Goal: Transaction & Acquisition: Purchase product/service

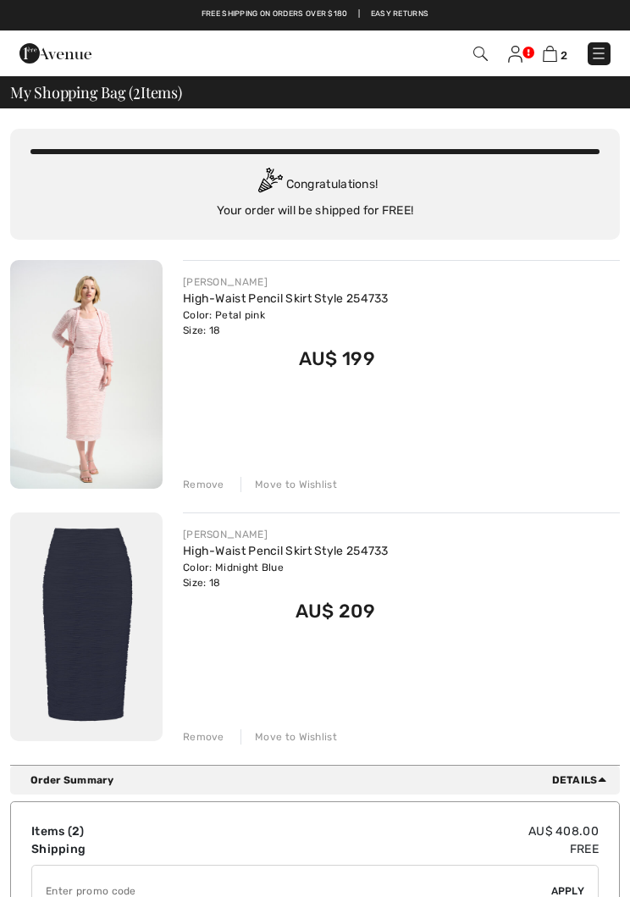
click at [206, 732] on div "Remove" at bounding box center [203, 736] width 41 height 15
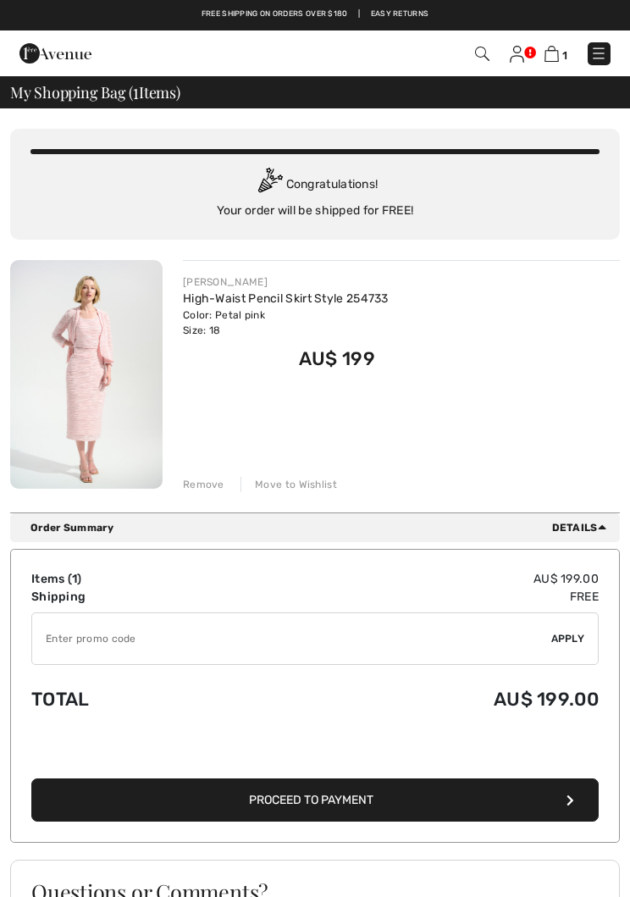
click at [515, 46] on img at bounding box center [517, 54] width 14 height 17
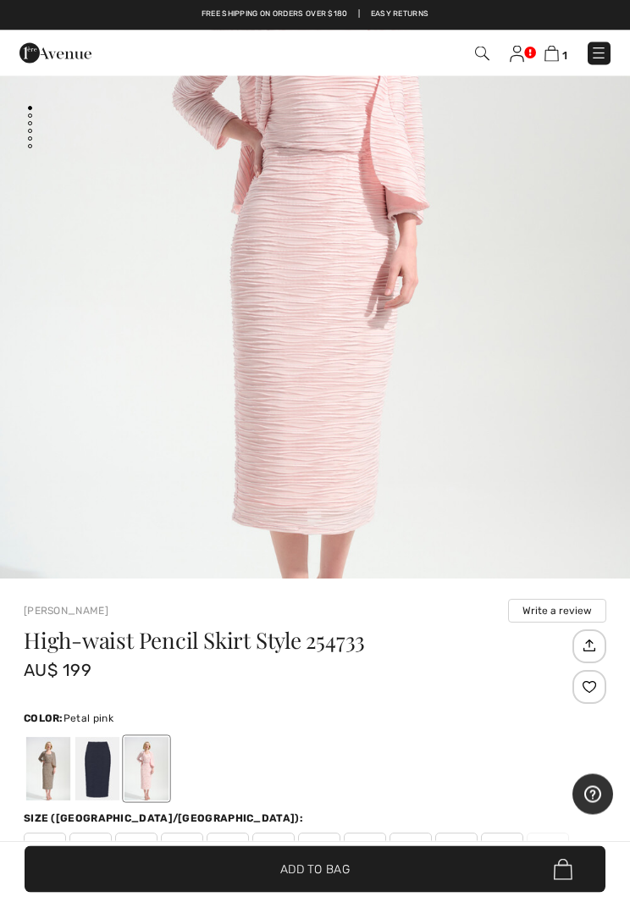
scroll to position [245, 0]
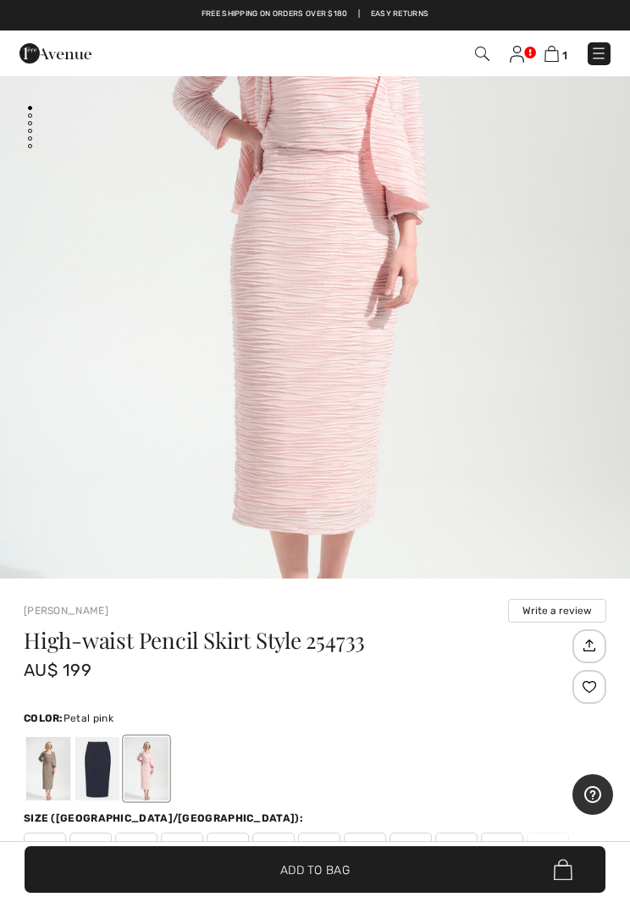
click at [524, 47] on link at bounding box center [517, 53] width 14 height 18
click at [523, 44] on link at bounding box center [517, 53] width 14 height 18
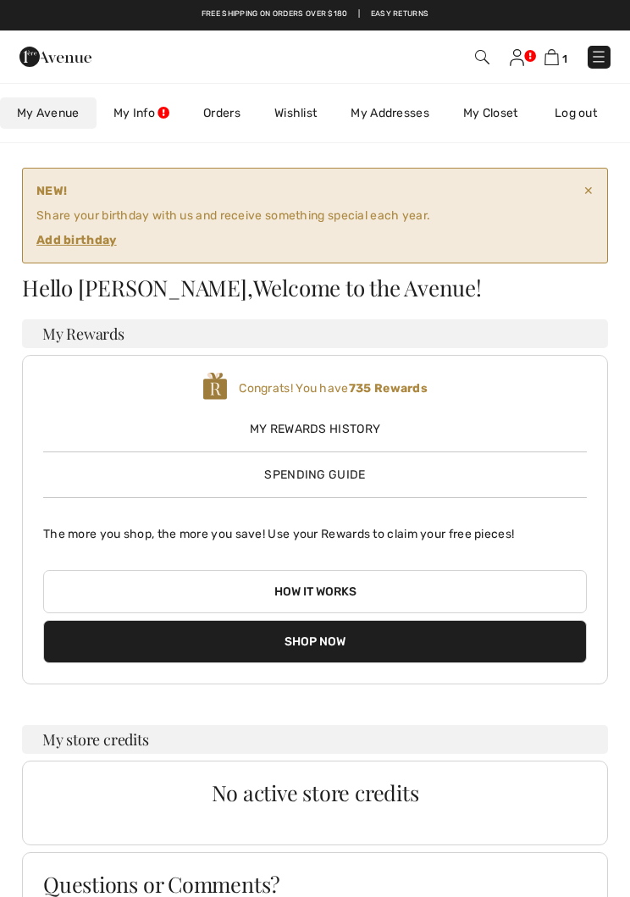
click at [147, 112] on link "My Info" at bounding box center [142, 112] width 90 height 31
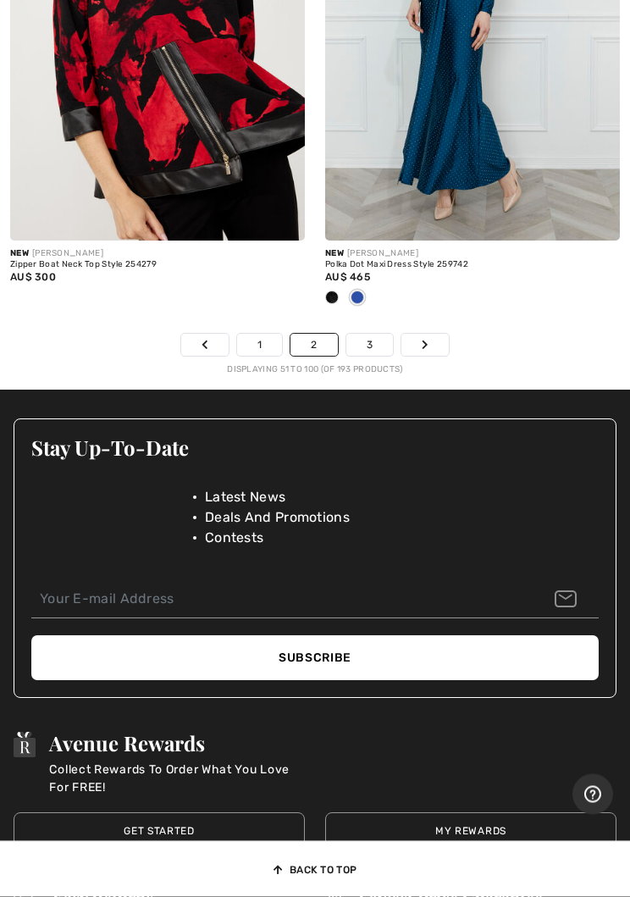
scroll to position [13573, 0]
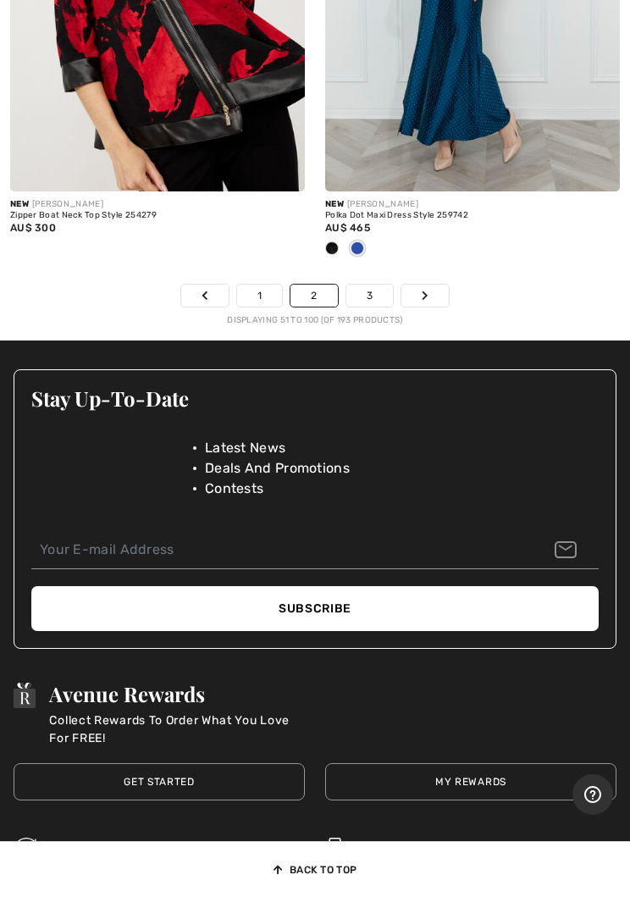
click at [374, 285] on link "3" at bounding box center [369, 296] width 47 height 22
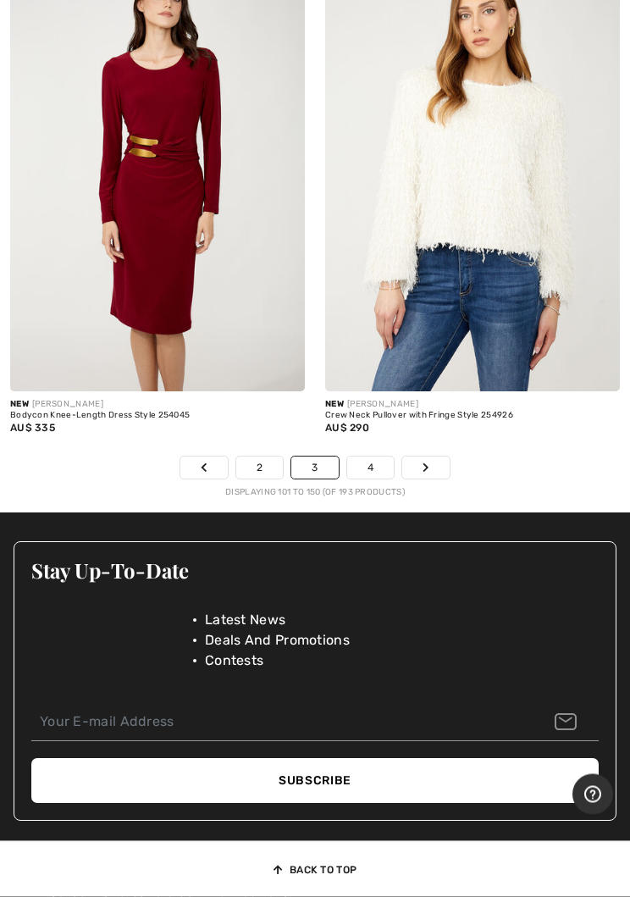
scroll to position [13405, 0]
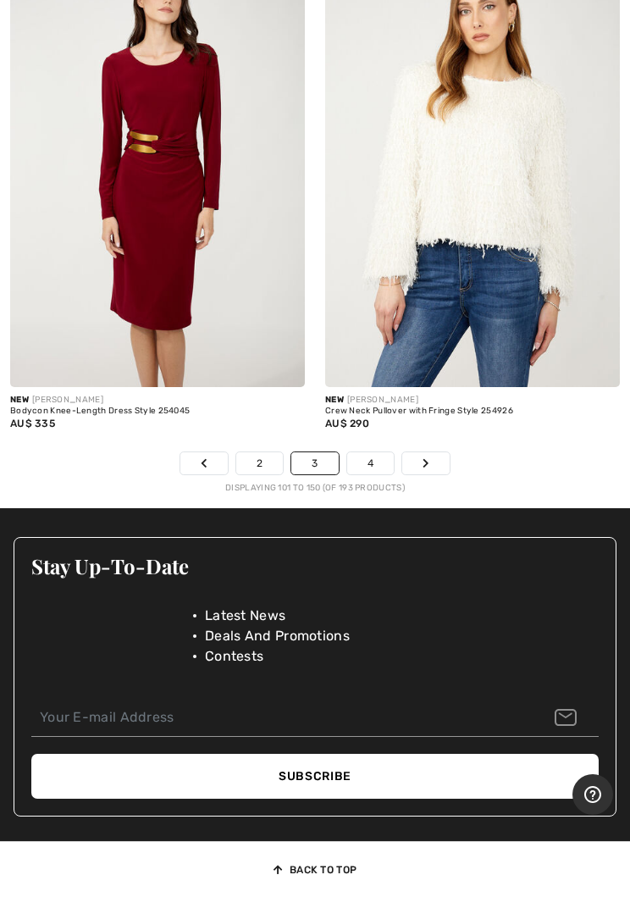
click at [370, 452] on link "4" at bounding box center [370, 463] width 47 height 22
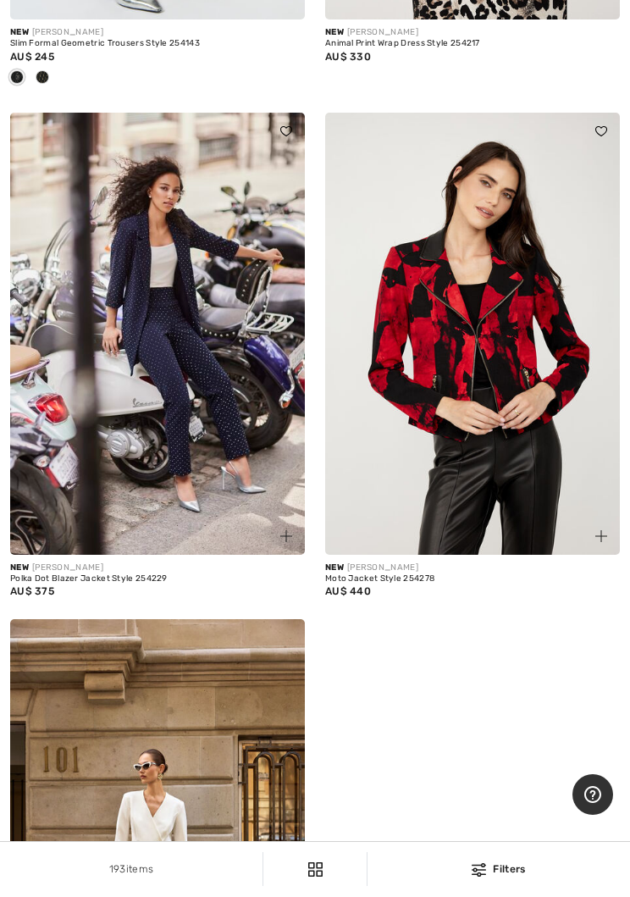
scroll to position [10982, 0]
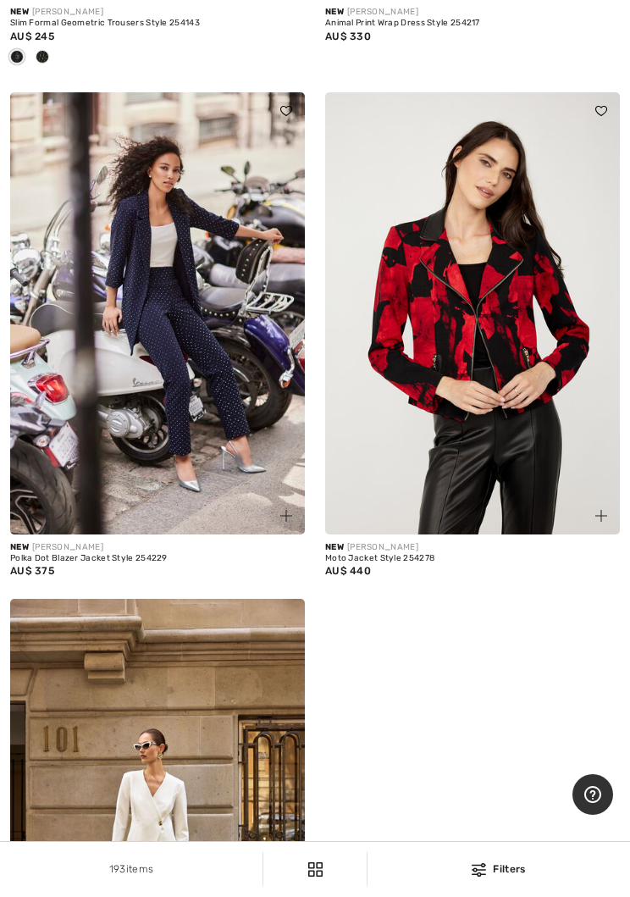
click at [97, 425] on img at bounding box center [157, 313] width 295 height 442
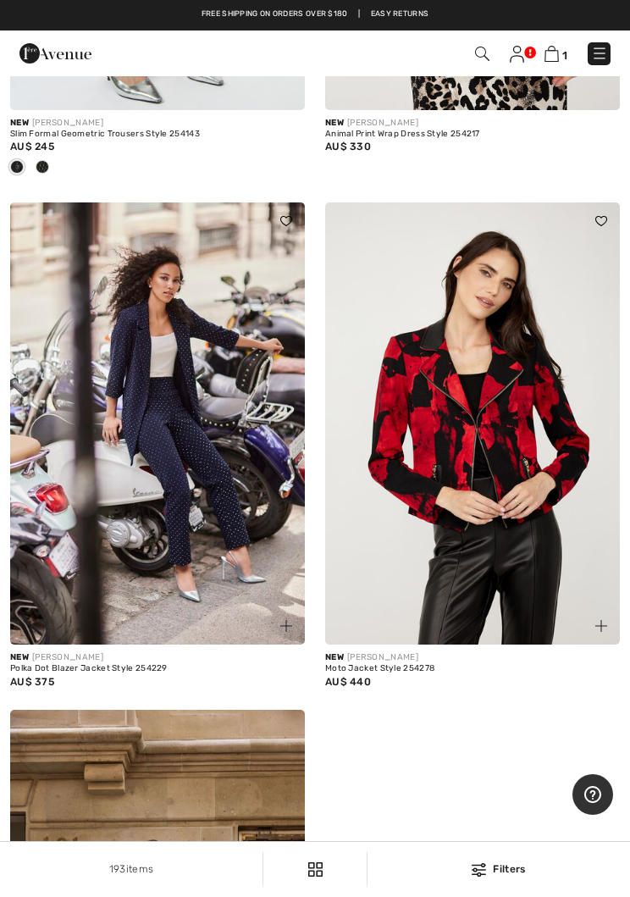
click at [623, 62] on div "1 Checkout" at bounding box center [315, 53] width 630 height 46
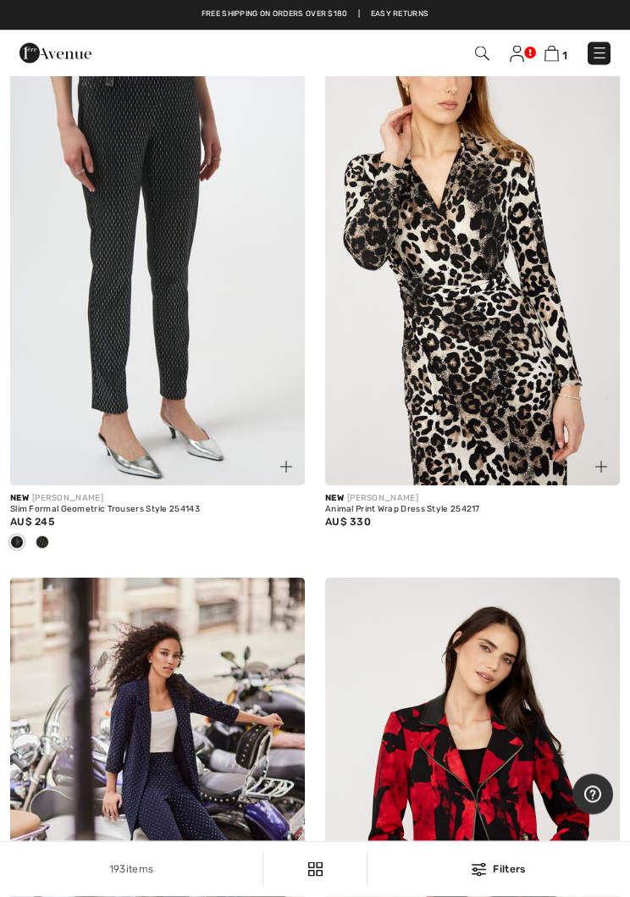
scroll to position [10633, 0]
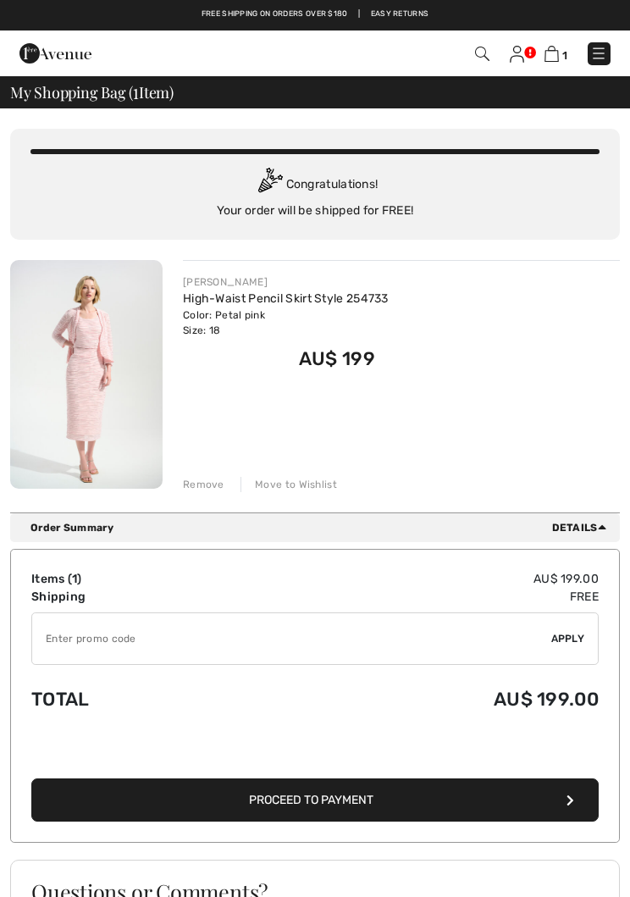
click at [234, 800] on button "Proceed to Payment" at bounding box center [314, 799] width 567 height 43
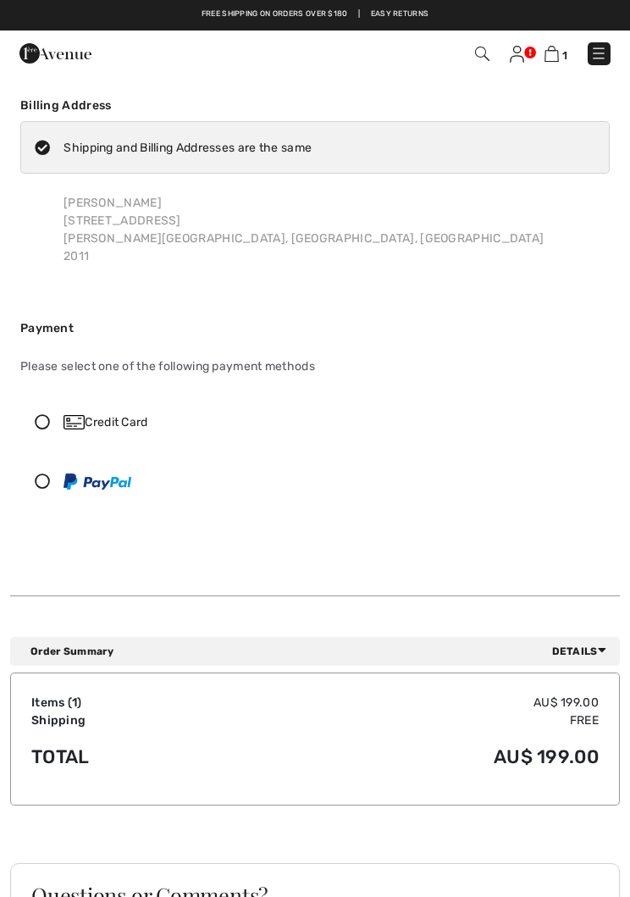
click at [46, 476] on icon at bounding box center [42, 480] width 42 height 15
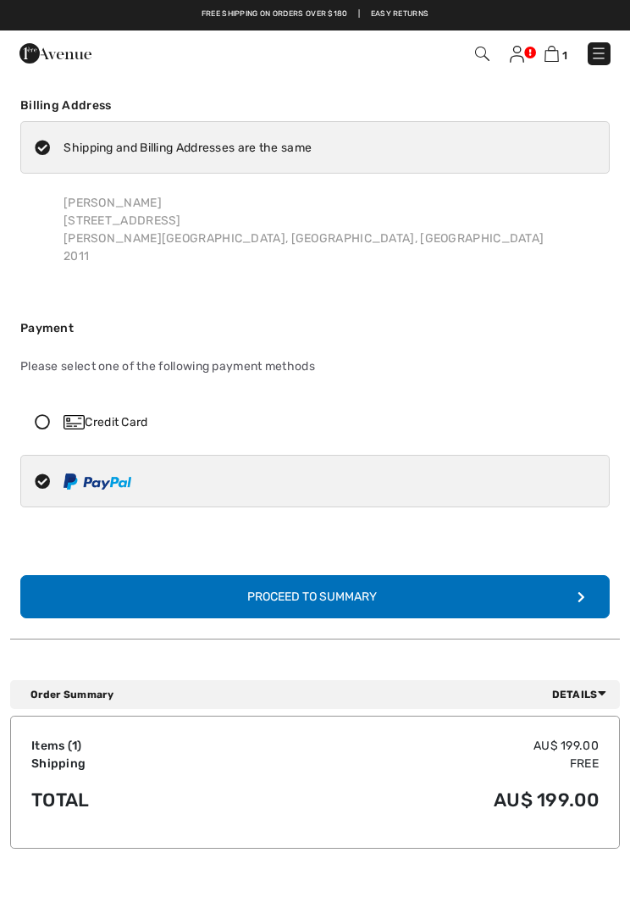
click at [225, 598] on button "Complete Your Order with PayPal Proceed to Summary" at bounding box center [314, 596] width 589 height 43
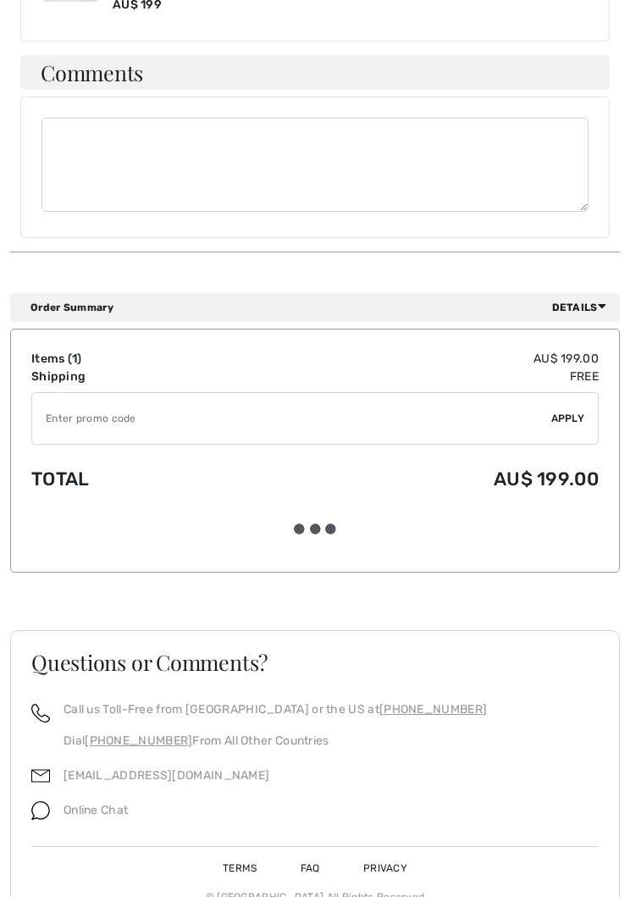
scroll to position [1266, 0]
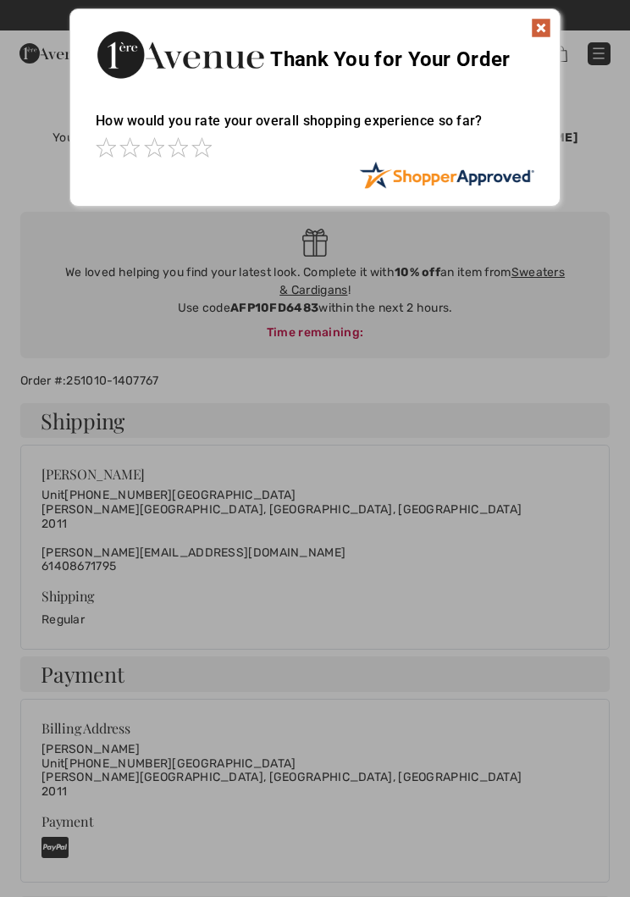
click at [545, 25] on img at bounding box center [541, 28] width 20 height 20
